Goal: Use online tool/utility: Utilize a website feature to perform a specific function

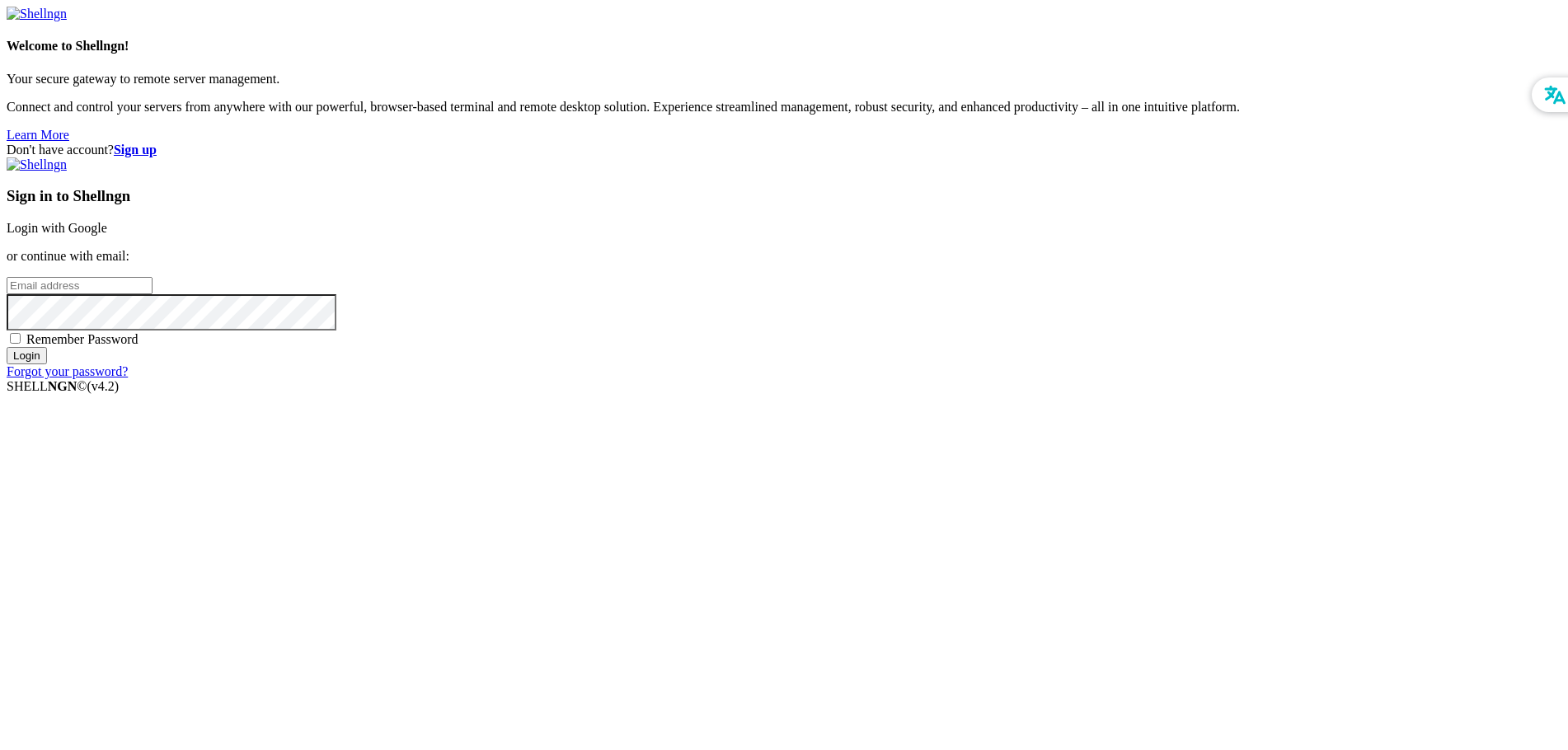
click at [107, 235] on link "Login with Google" at bounding box center [57, 228] width 101 height 14
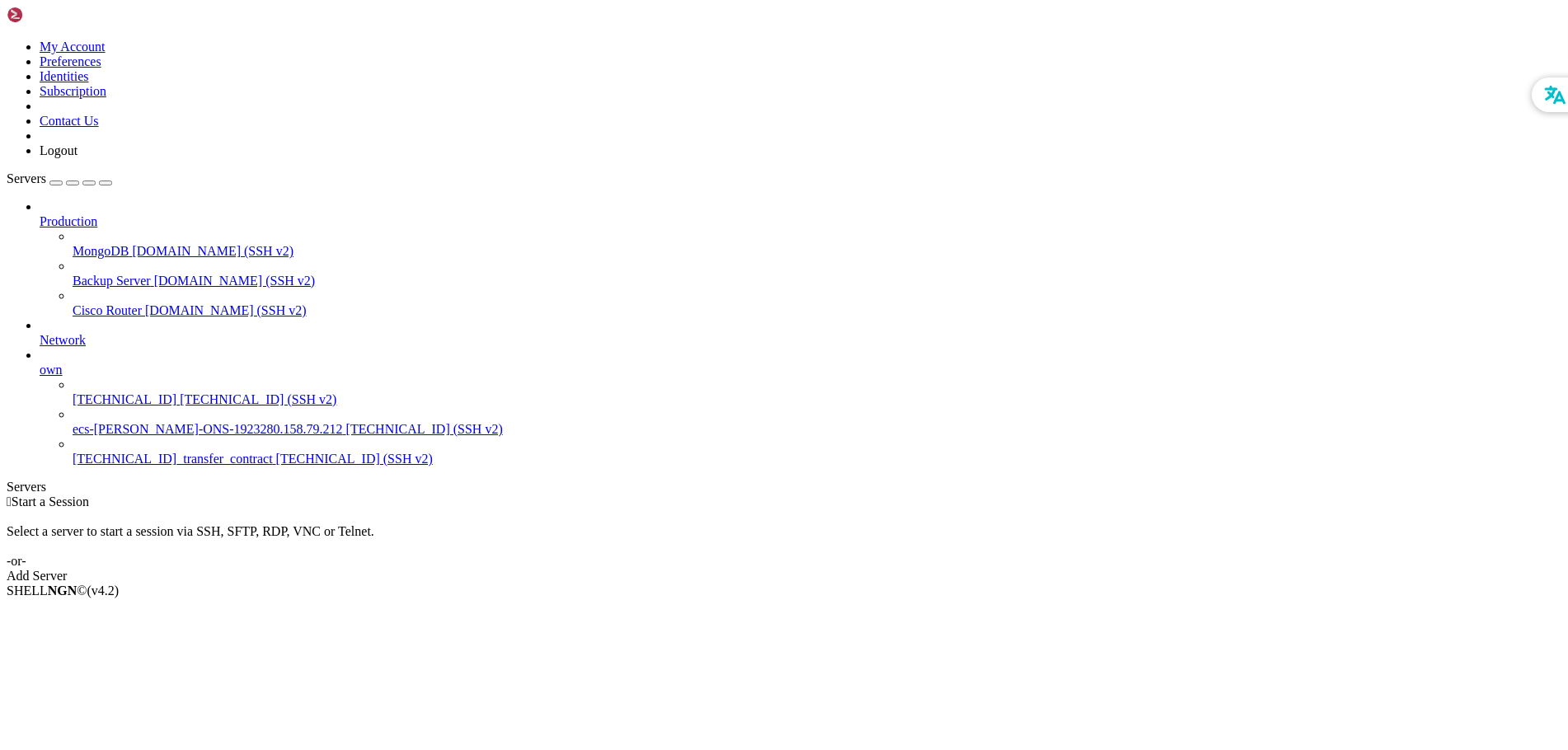
click at [108, 392] on span "[TECHNICAL_ID]" at bounding box center [124, 399] width 104 height 14
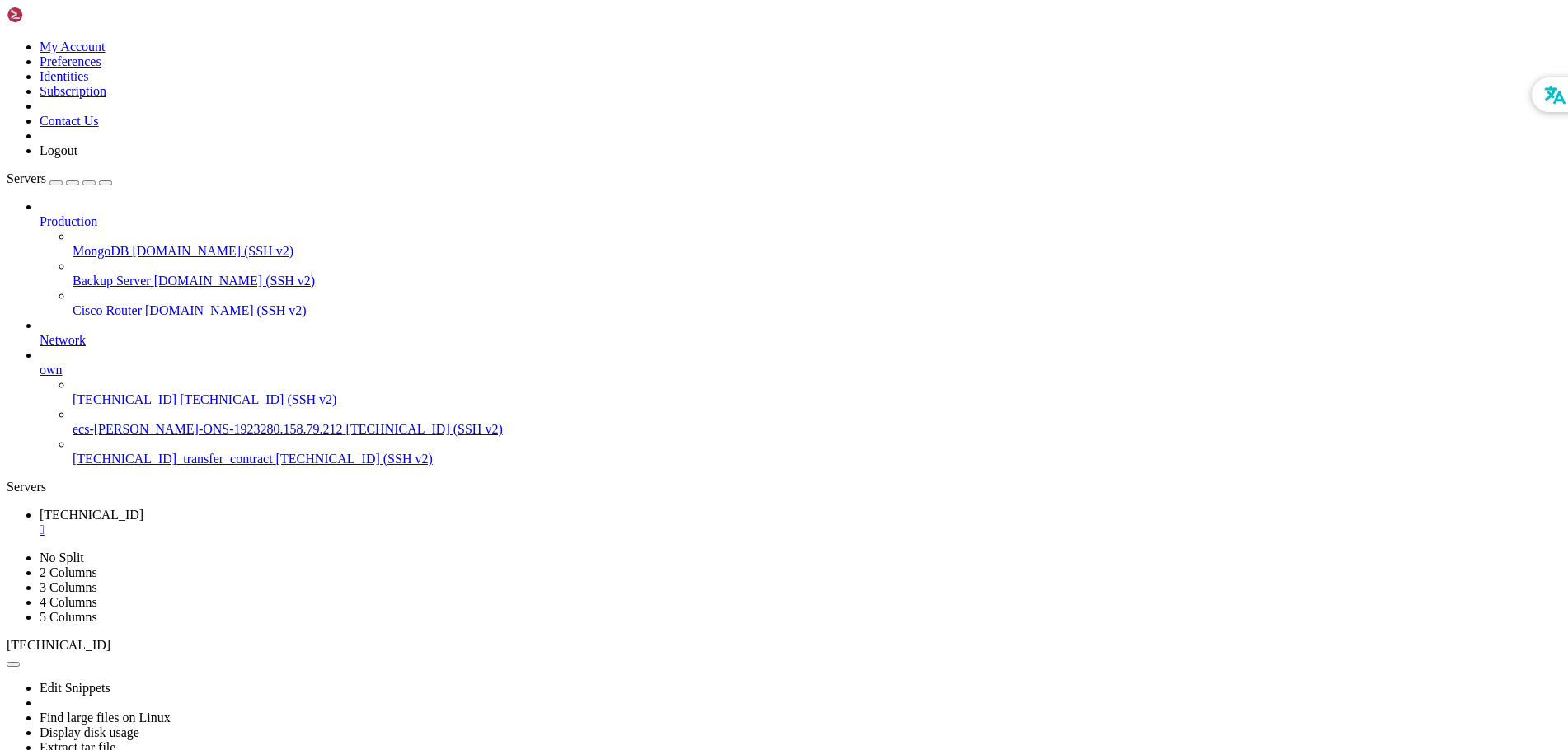
scroll to position [112, 0]
